Goal: Obtain resource: Obtain resource

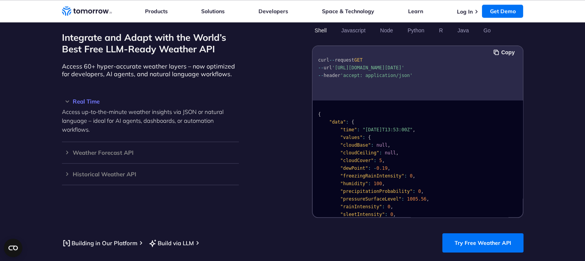
scroll to position [671, 0]
click at [470, 244] on section "Integrate and Adapt with the World’s Best Free LLM-Ready Weather API Access 60+…" at bounding box center [292, 138] width 585 height 290
click at [473, 237] on link "Try Free Weather API" at bounding box center [483, 242] width 81 height 19
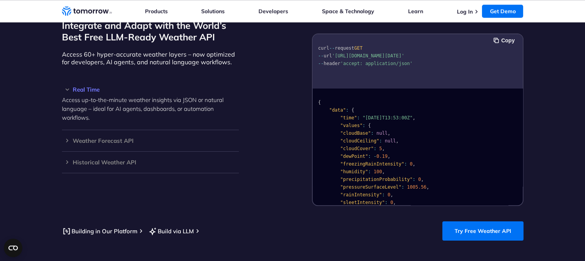
scroll to position [684, 0]
drag, startPoint x: 334, startPoint y: 46, endPoint x: 439, endPoint y: 46, distance: 105.1
click at [404, 53] on span "'[URL][DOMAIN_NAME][DATE]'" at bounding box center [368, 55] width 72 height 5
click at [446, 43] on pre "curl -- request GET -- url 'https://api.tomorrow.io/v4/weather/realtime?locatio…" at bounding box center [418, 53] width 210 height 35
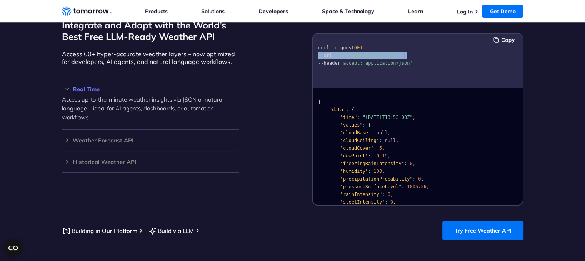
click at [446, 43] on pre "curl -- request GET -- url 'https://api.tomorrow.io/v4/weather/realtime?locatio…" at bounding box center [418, 53] width 210 height 35
copy code "-- url 'https://api.tomorrow.io/v4/weather/realtime?location=toronto&apikey=XXX'"
click at [414, 91] on pre "{ "data" : { "time" : "2023-02-14T13:53:00Z" , "values" : { "cloudBase" : null …" at bounding box center [418, 227] width 210 height 274
drag, startPoint x: 334, startPoint y: 47, endPoint x: 460, endPoint y: 48, distance: 125.5
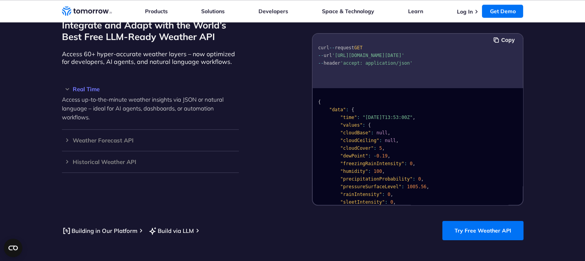
click at [460, 48] on pre "curl -- request GET -- url 'https://api.tomorrow.io/v4/weather/realtime?locatio…" at bounding box center [418, 53] width 210 height 35
copy span "'https://api.tomorrow.io/v4/weather/realtime?"
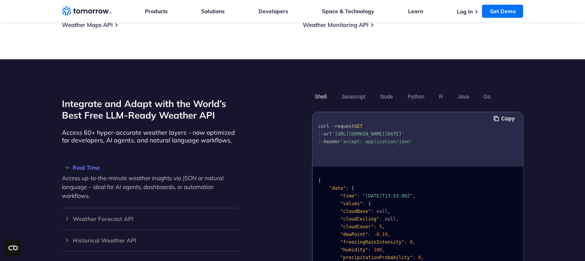
scroll to position [608, 0]
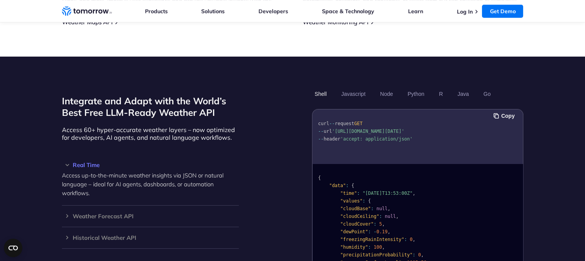
click at [394, 112] on pre "curl -- request GET -- url 'https://api.tomorrow.io/v4/weather/realtime?locatio…" at bounding box center [418, 129] width 210 height 35
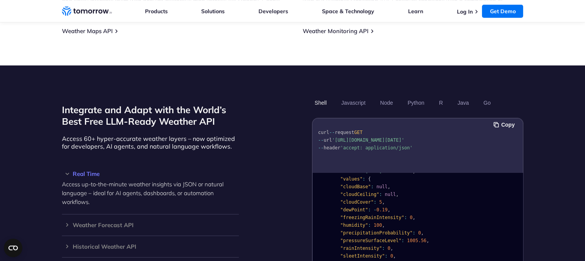
scroll to position [630, 0]
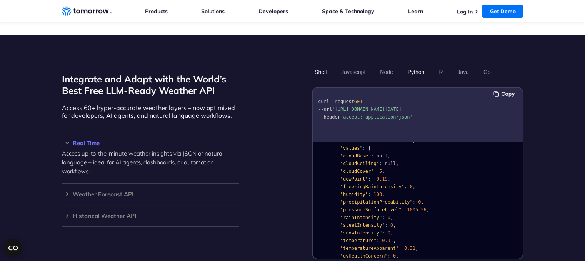
click at [413, 67] on button "Python" at bounding box center [416, 71] width 22 height 13
click at [503, 90] on button "Copy" at bounding box center [505, 94] width 23 height 8
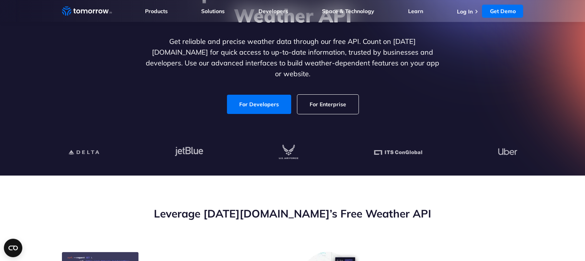
scroll to position [18, 0]
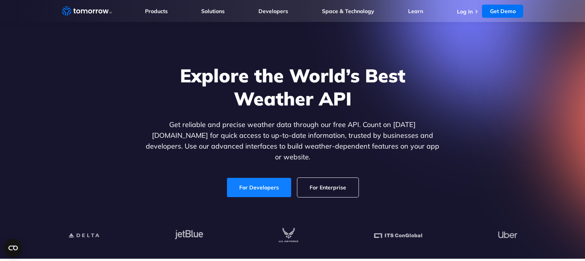
click at [249, 182] on link "For Developers" at bounding box center [259, 187] width 64 height 19
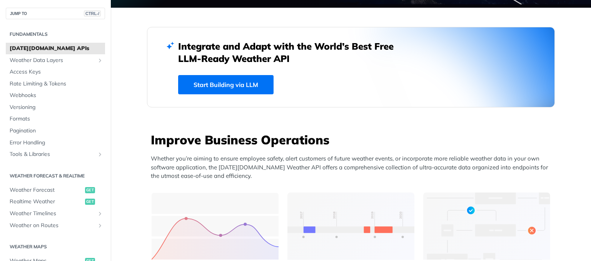
scroll to position [163, 0]
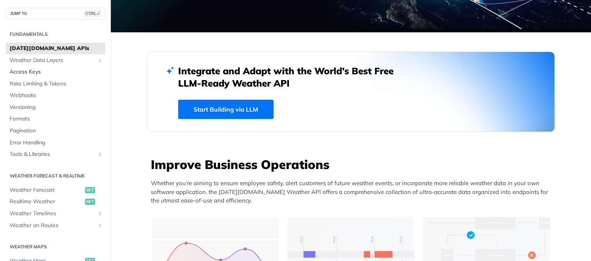
click at [43, 74] on span "Access Keys" at bounding box center [57, 72] width 94 height 8
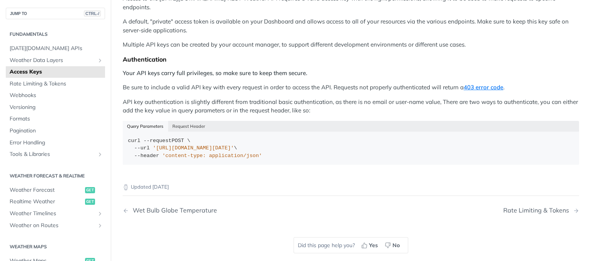
scroll to position [111, 0]
click at [184, 121] on button "Request Header" at bounding box center [189, 126] width 42 height 11
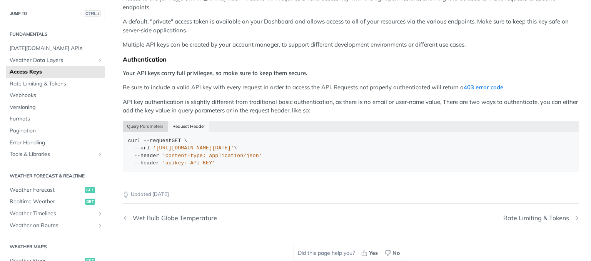
click at [144, 121] on button "Query Parameters" at bounding box center [145, 126] width 45 height 11
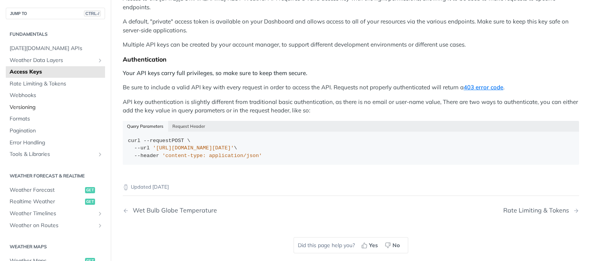
scroll to position [0, 0]
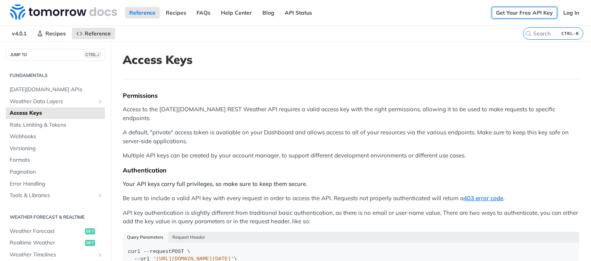
click at [530, 13] on link "Get Your Free API Key" at bounding box center [524, 13] width 65 height 12
click at [567, 15] on link "Log In" at bounding box center [571, 13] width 24 height 12
